Goal: Information Seeking & Learning: Learn about a topic

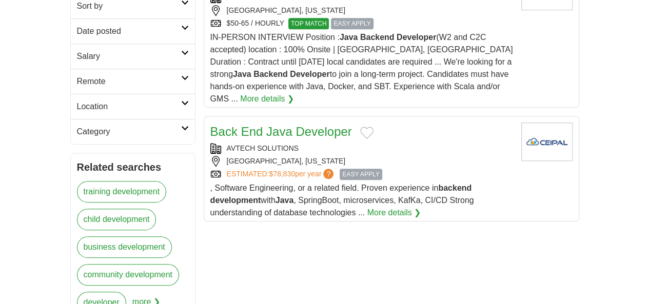
scroll to position [359, 0]
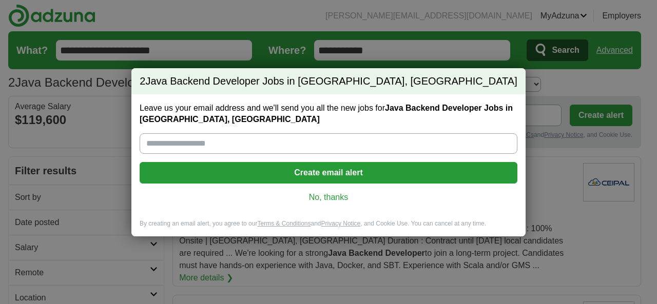
click at [340, 198] on link "No, thanks" at bounding box center [328, 197] width 361 height 11
